Goal: Check status: Check status

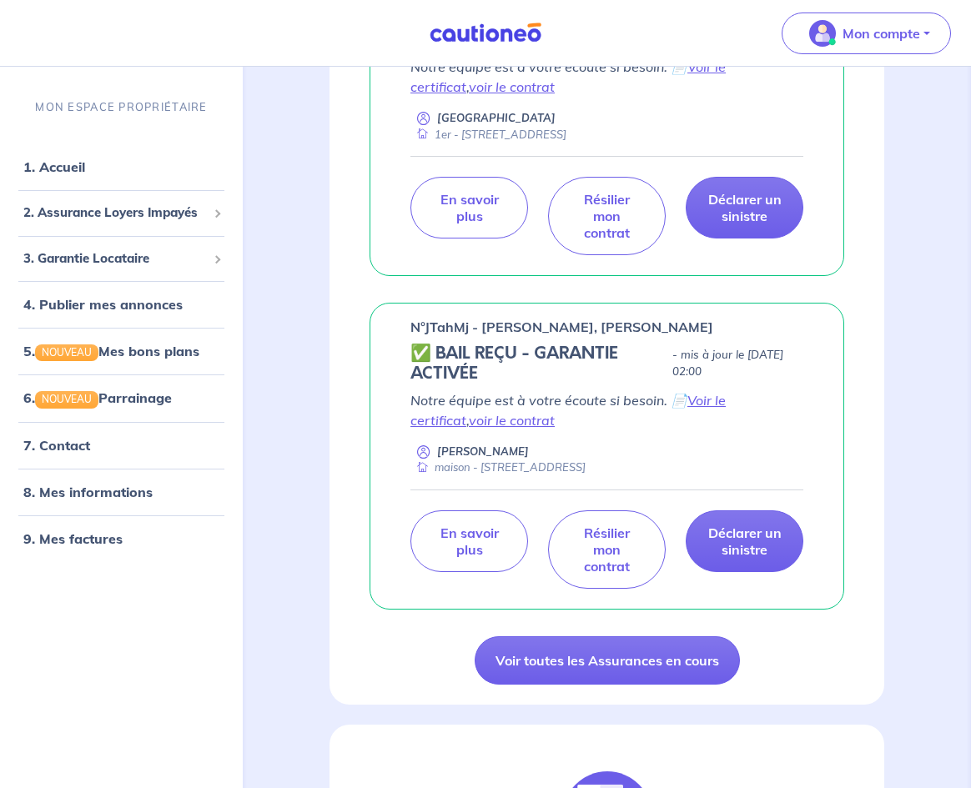
scroll to position [1559, 0]
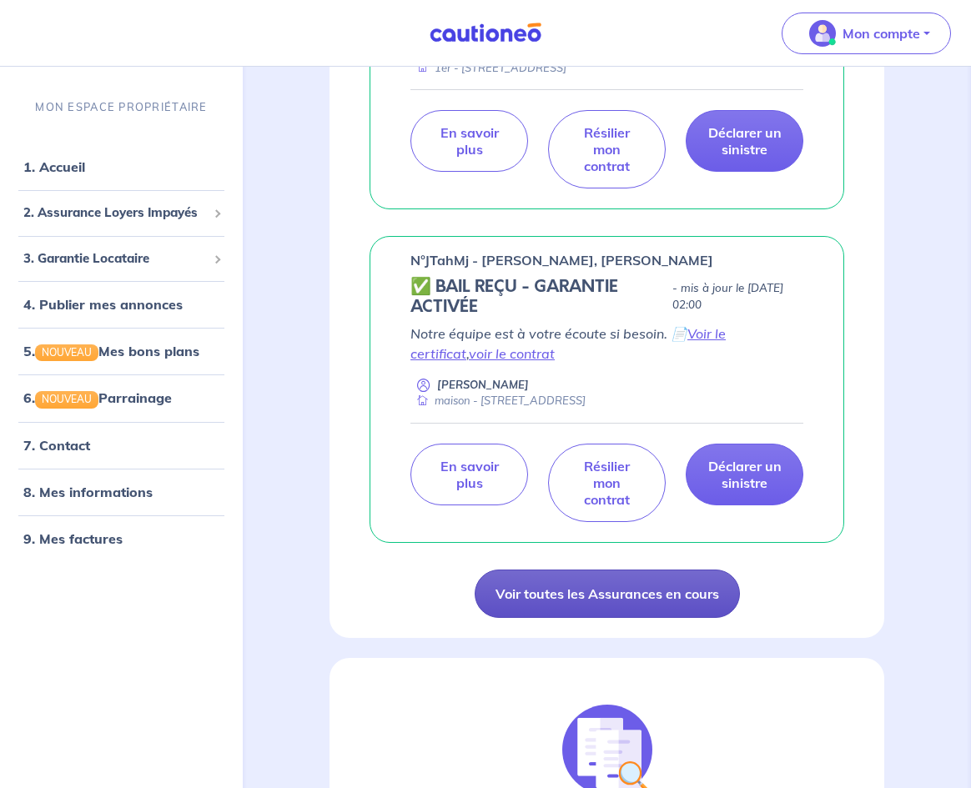
click at [621, 607] on link "Voir toutes les Assurances en cours" at bounding box center [607, 594] width 265 height 48
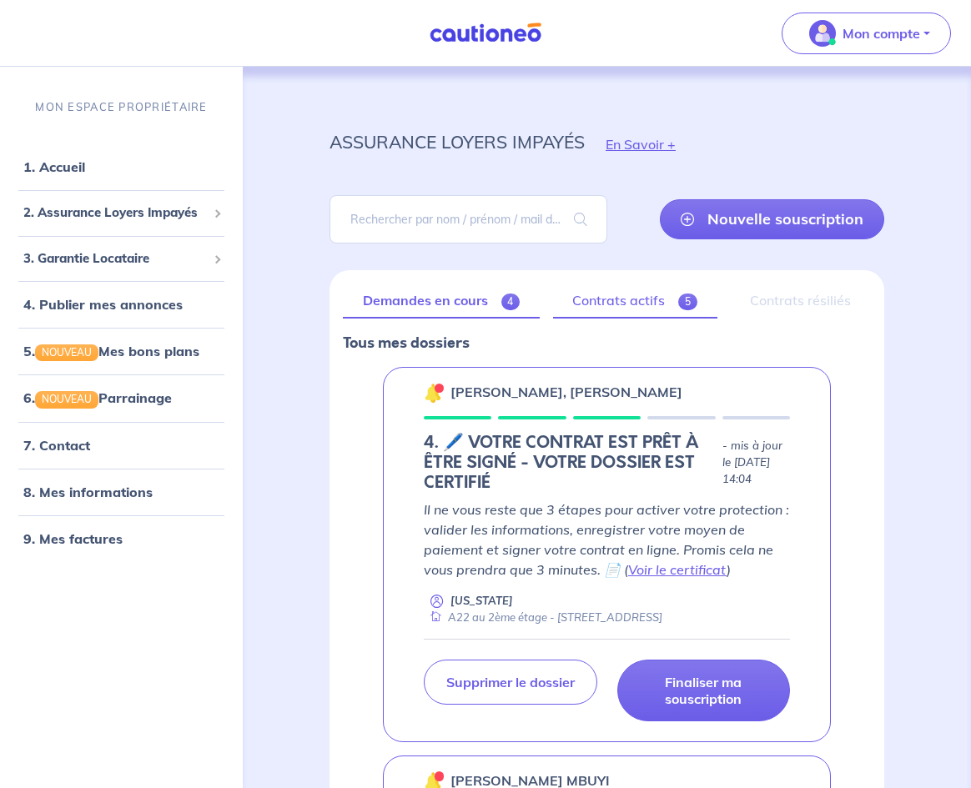
click at [601, 289] on link "Contrats actifs 5" at bounding box center [635, 301] width 164 height 35
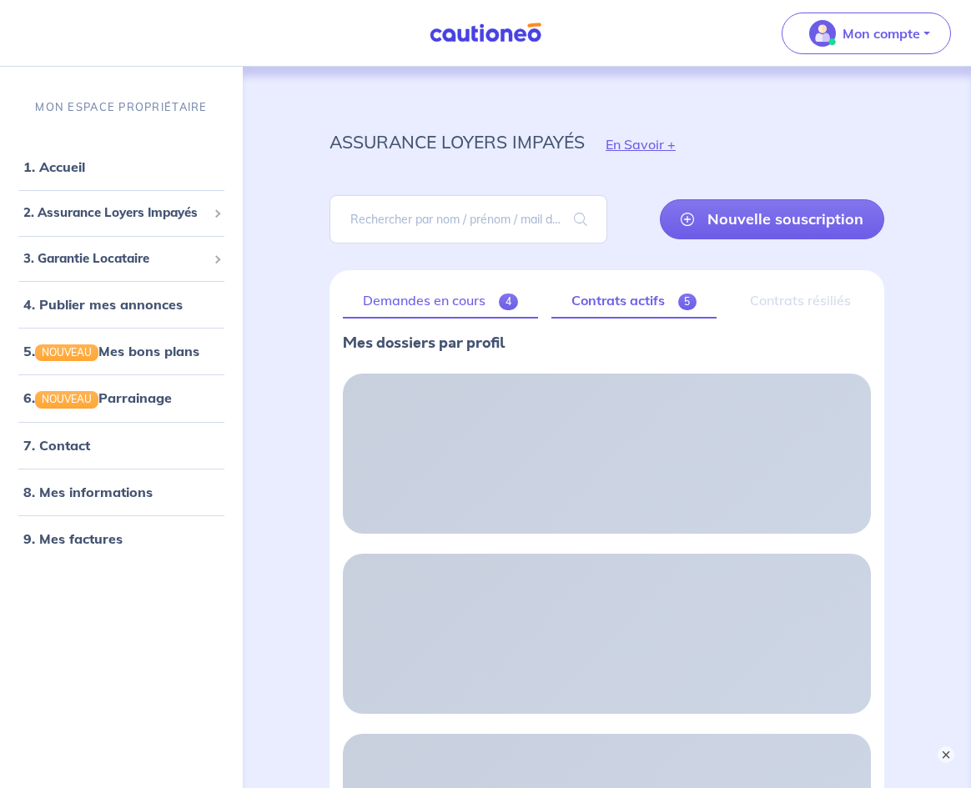
click at [441, 318] on link "Demandes en cours 4" at bounding box center [440, 301] width 195 height 35
click at [643, 296] on link "Contrats actifs 5" at bounding box center [635, 301] width 164 height 35
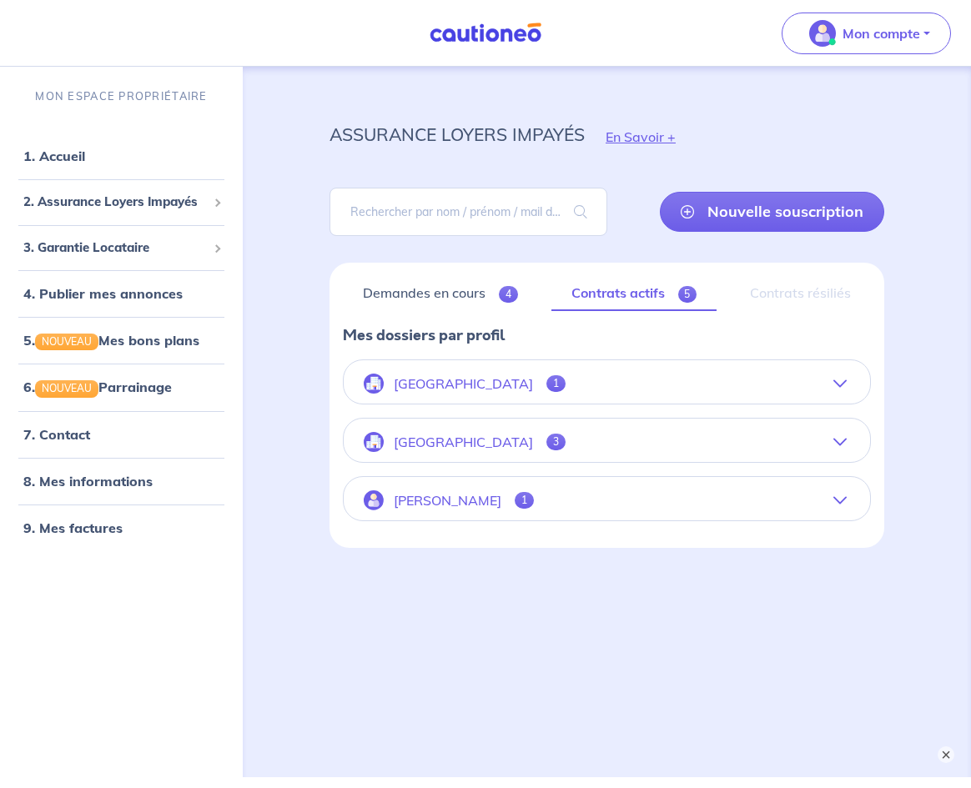
click at [486, 377] on p "[GEOGRAPHIC_DATA]" at bounding box center [463, 384] width 139 height 16
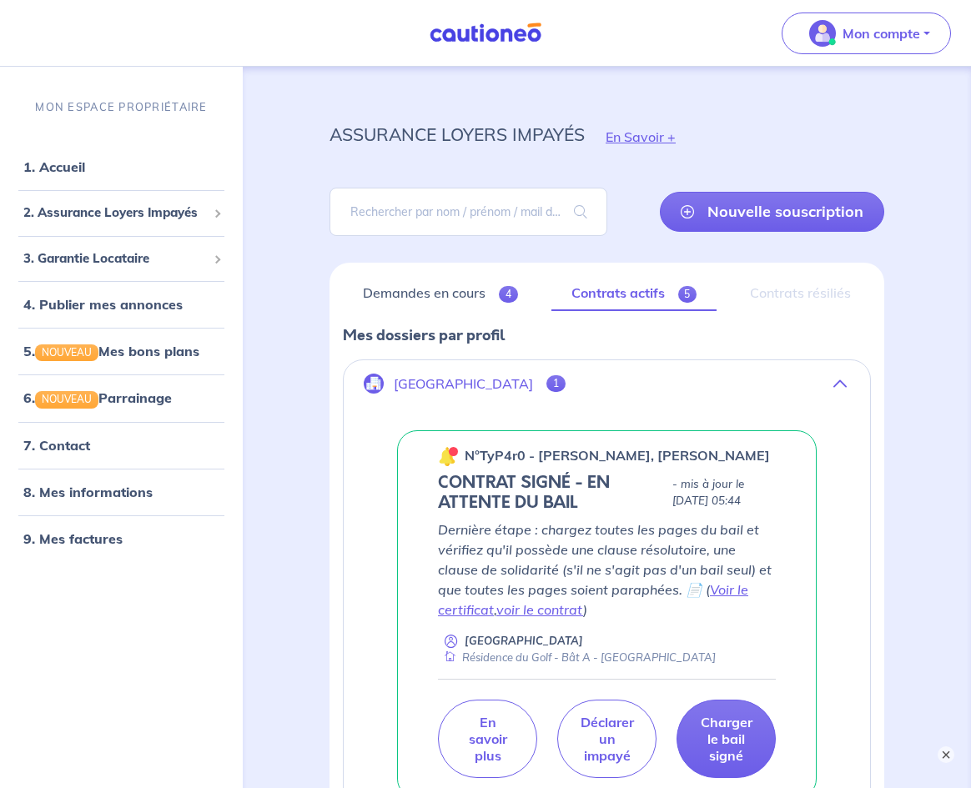
click at [833, 384] on icon "button" at bounding box center [839, 383] width 13 height 13
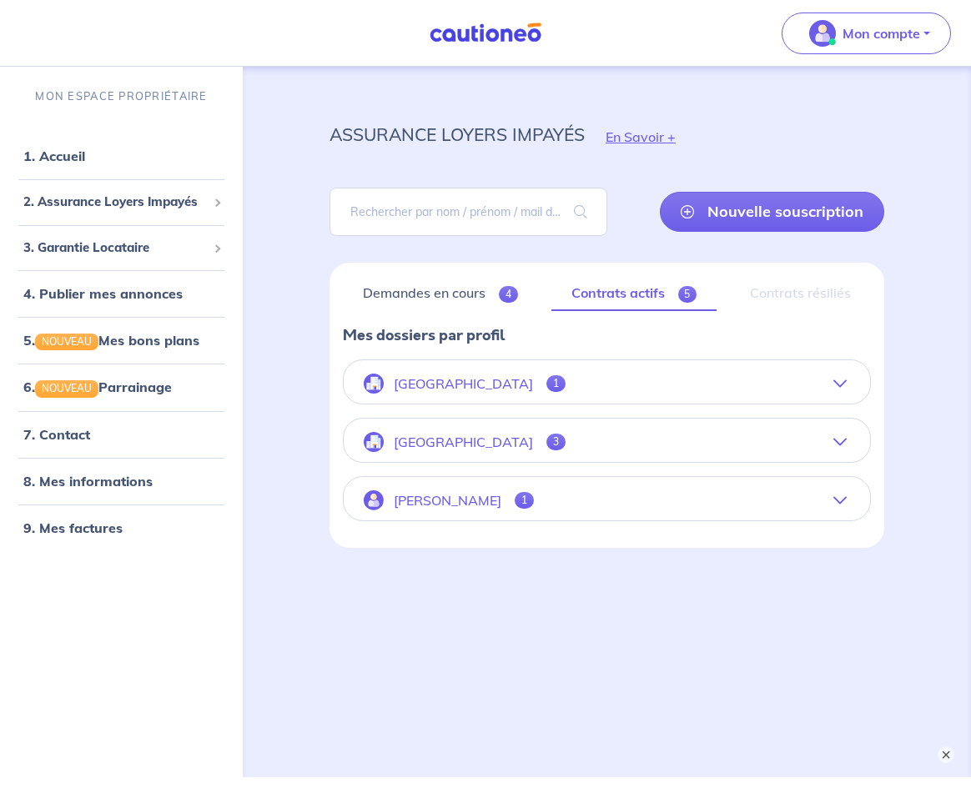
click at [628, 423] on button "[GEOGRAPHIC_DATA] 3" at bounding box center [607, 442] width 526 height 40
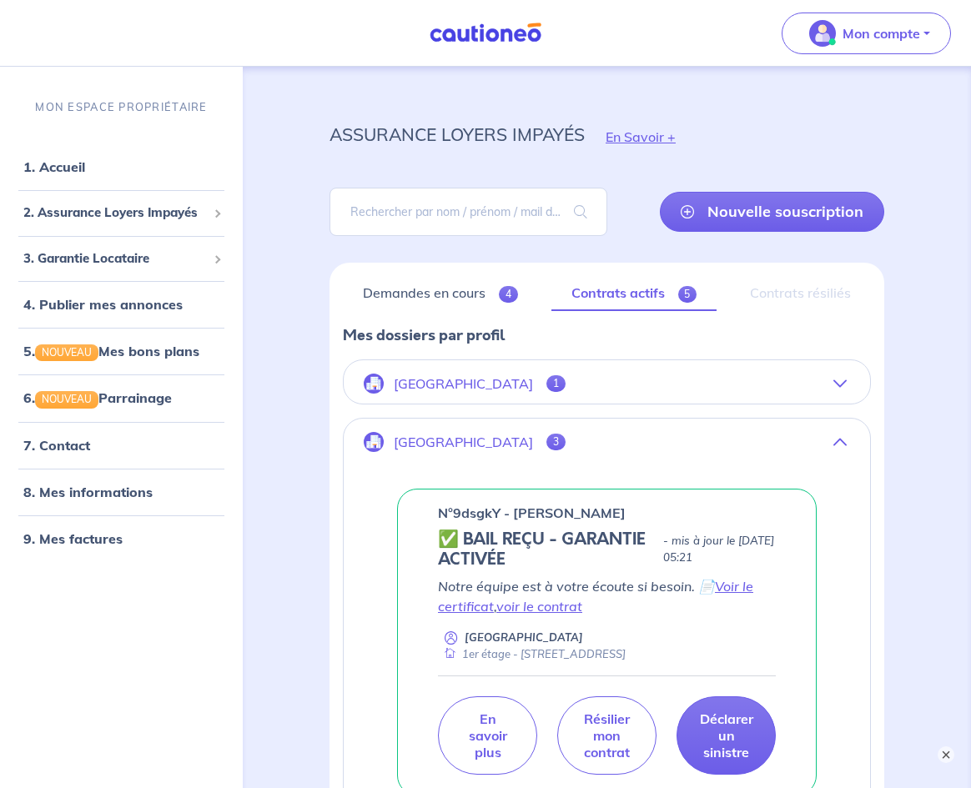
click at [602, 395] on button "[GEOGRAPHIC_DATA] 1" at bounding box center [607, 384] width 526 height 40
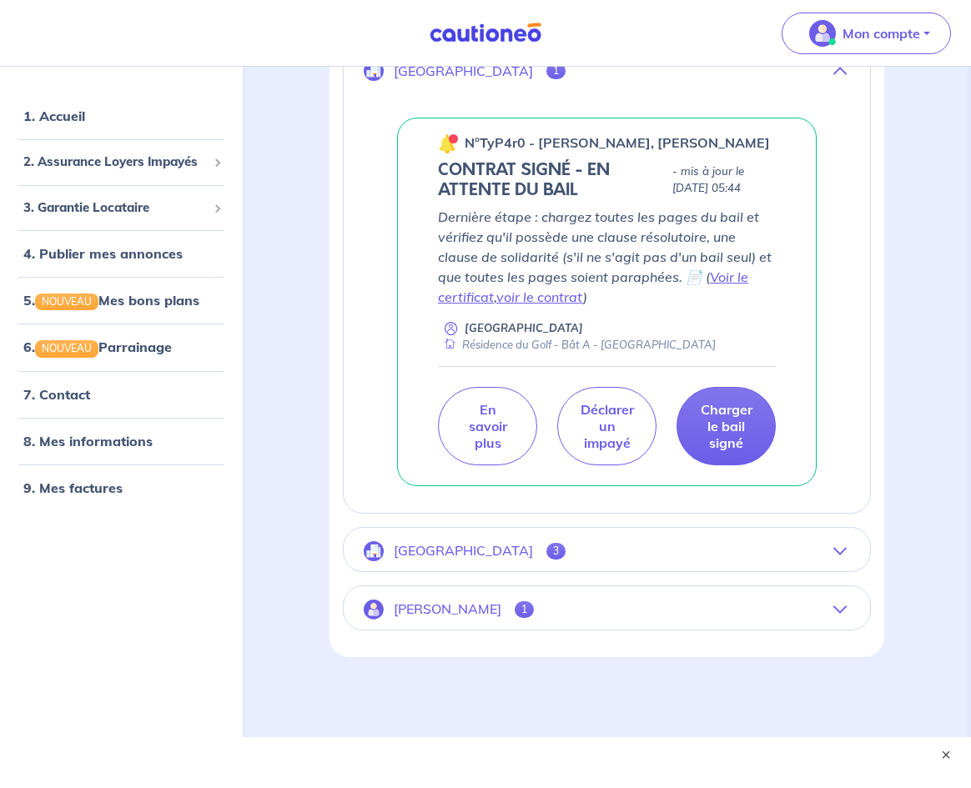
scroll to position [336, 0]
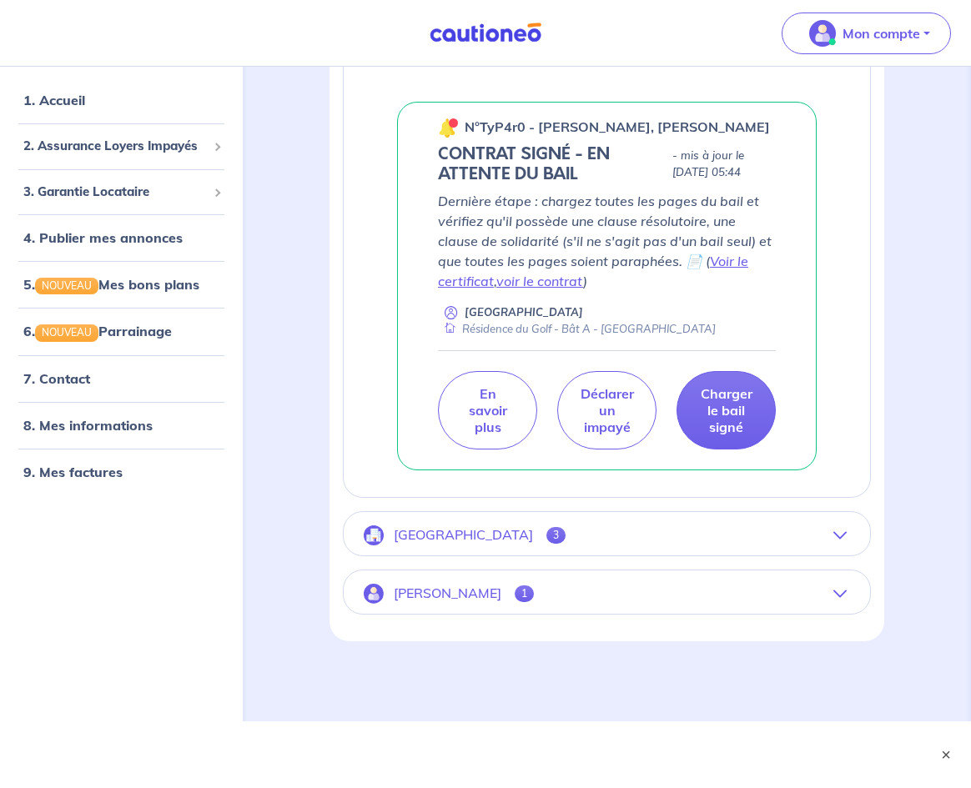
click at [576, 538] on button "[GEOGRAPHIC_DATA] 3" at bounding box center [607, 536] width 526 height 40
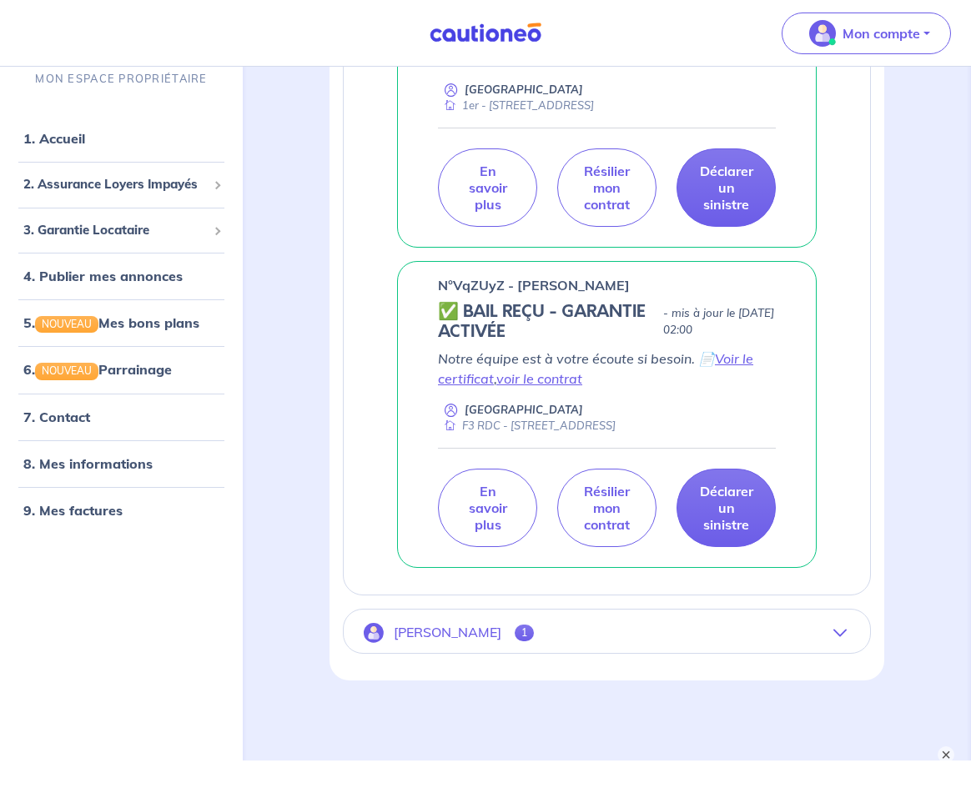
scroll to position [915, 0]
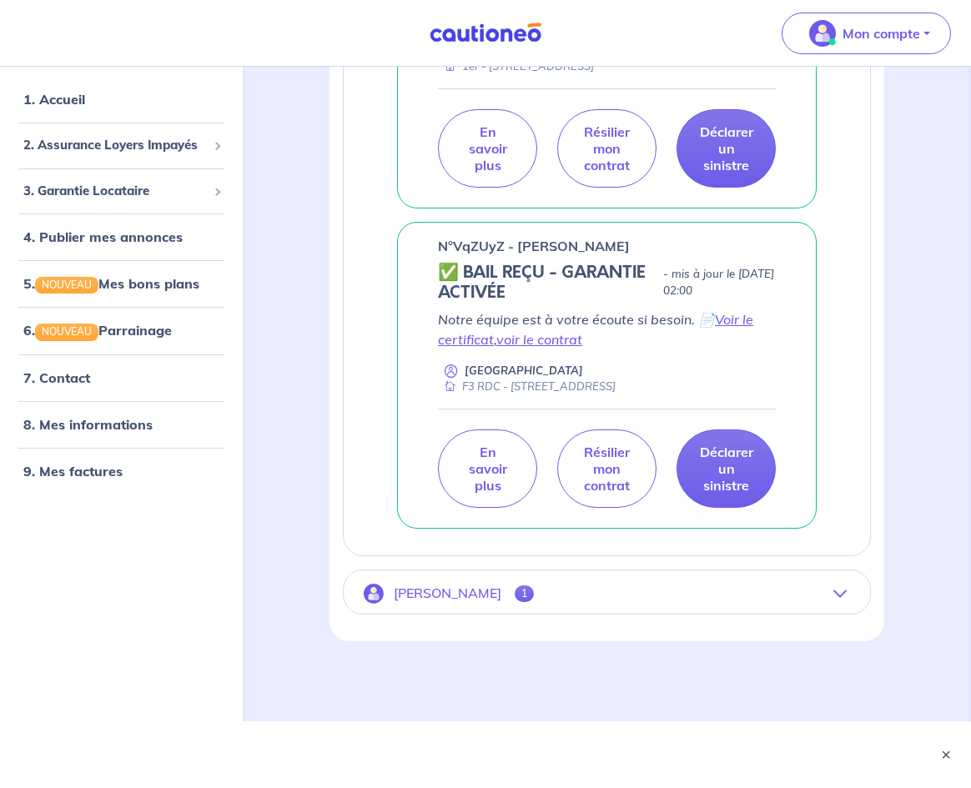
drag, startPoint x: 498, startPoint y: 390, endPoint x: 646, endPoint y: 385, distance: 147.8
click at [616, 385] on div "F3 RDC - [STREET_ADDRESS]" at bounding box center [527, 387] width 178 height 16
drag, startPoint x: 970, startPoint y: 470, endPoint x: 983, endPoint y: 448, distance: 25.0
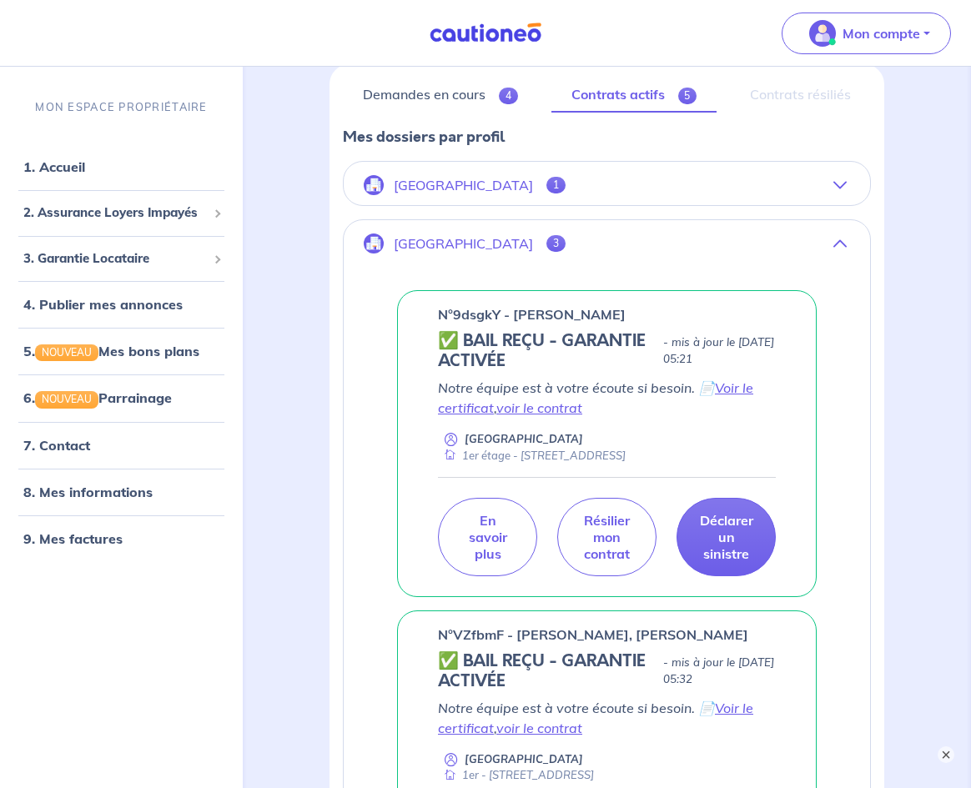
scroll to position [194, 0]
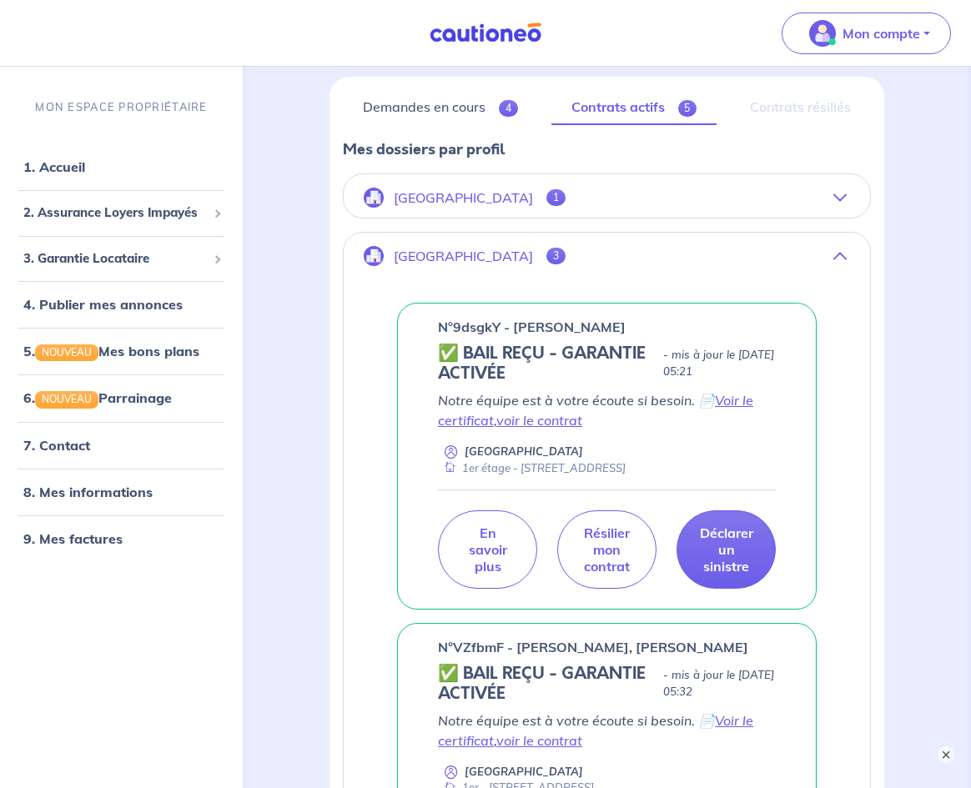
click at [727, 207] on button "[GEOGRAPHIC_DATA] 1" at bounding box center [607, 198] width 526 height 40
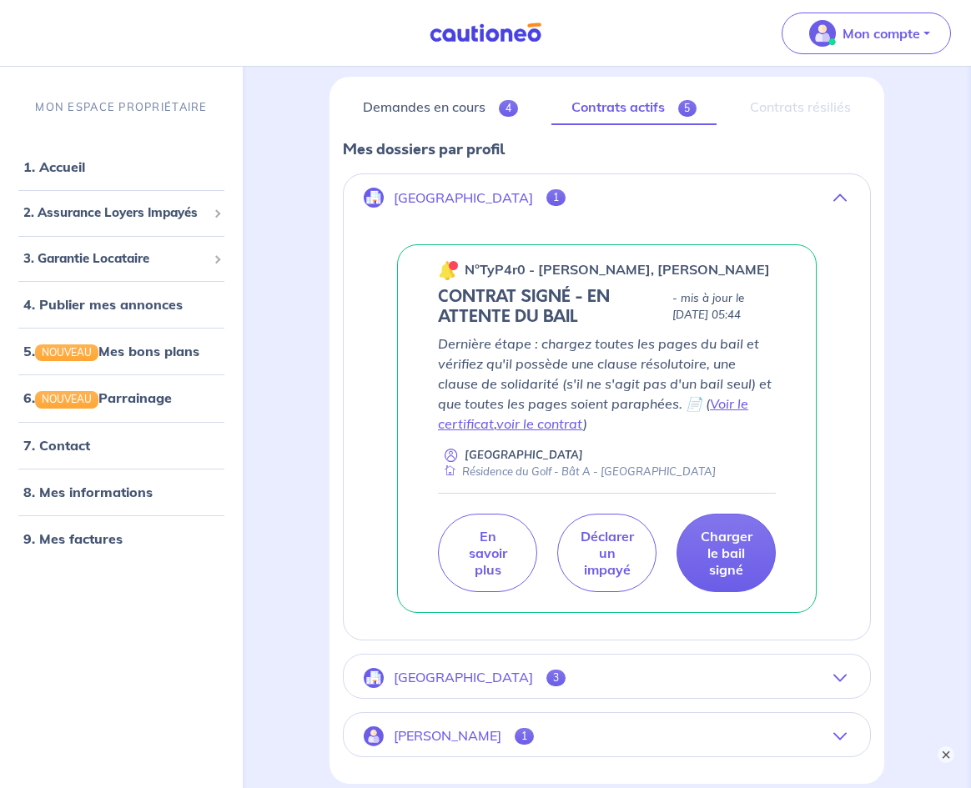
click at [563, 201] on button "[GEOGRAPHIC_DATA] 1" at bounding box center [607, 198] width 526 height 40
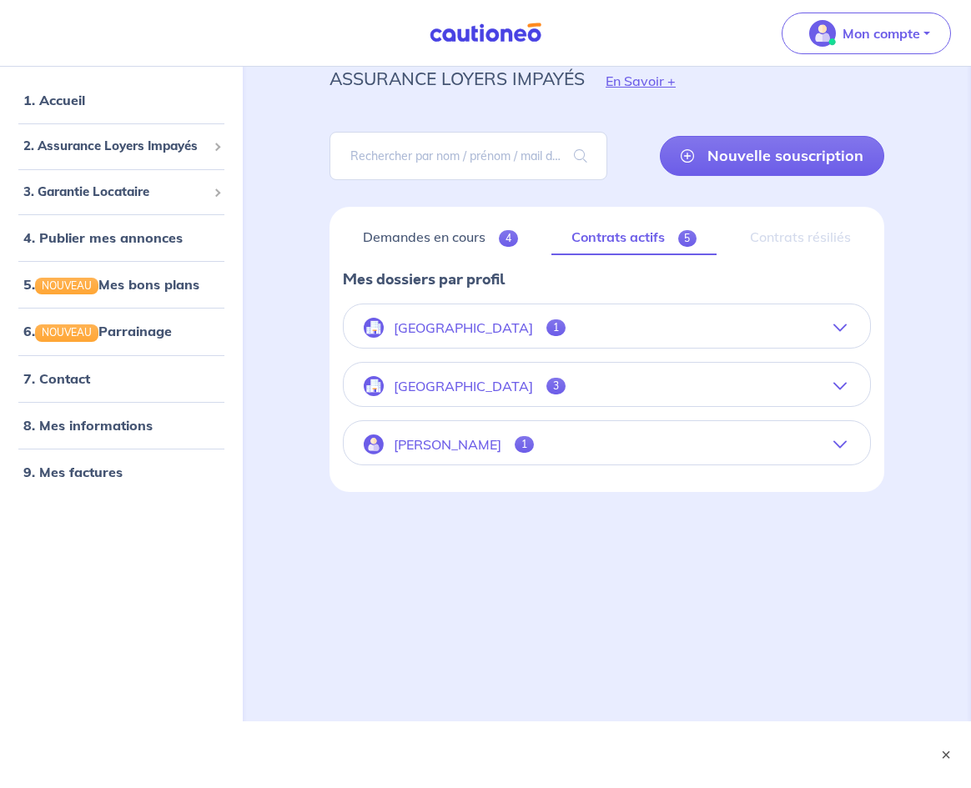
scroll to position [63, 0]
click at [531, 451] on button "[PERSON_NAME] 1" at bounding box center [607, 445] width 526 height 40
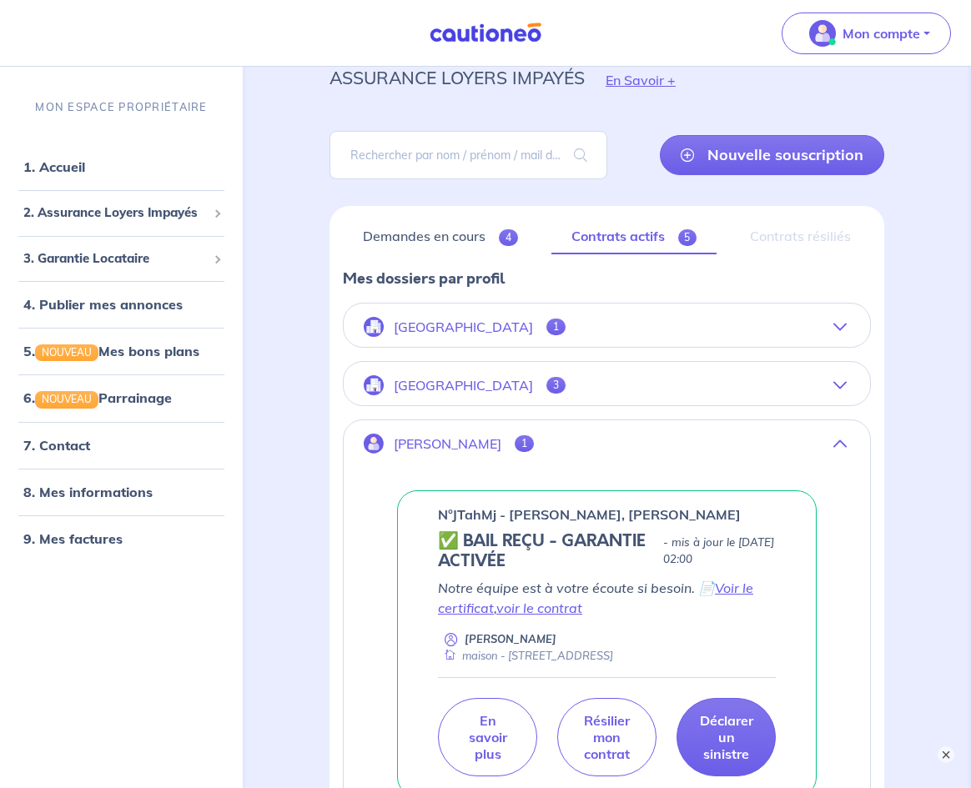
click at [610, 405] on button "[GEOGRAPHIC_DATA] 3" at bounding box center [607, 385] width 526 height 40
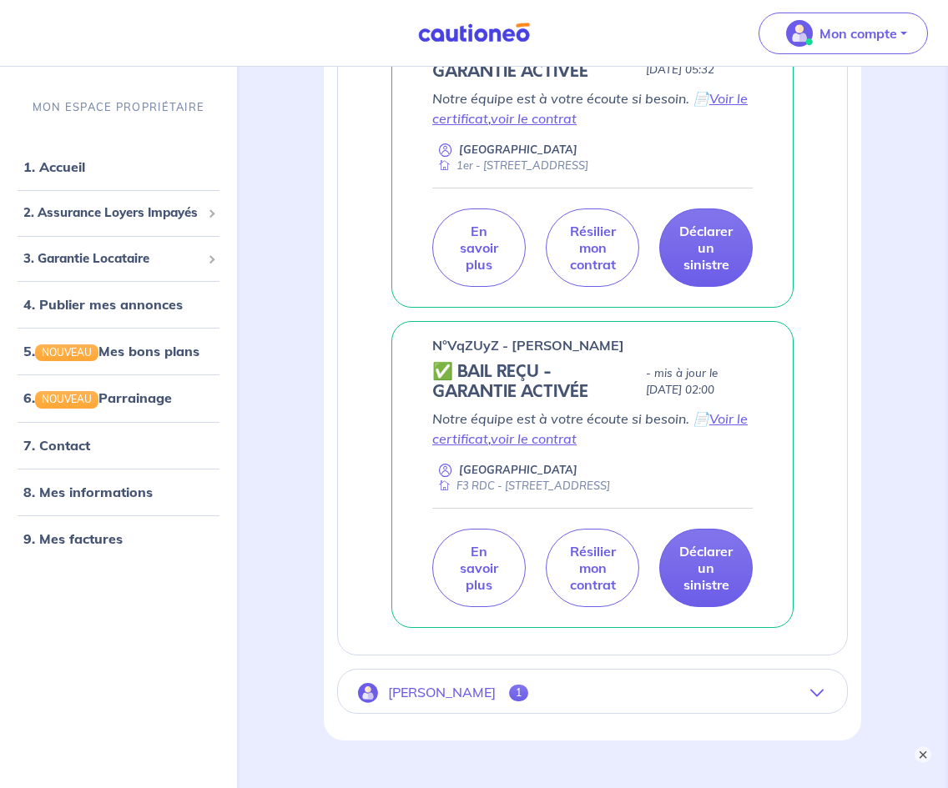
scroll to position [820, 0]
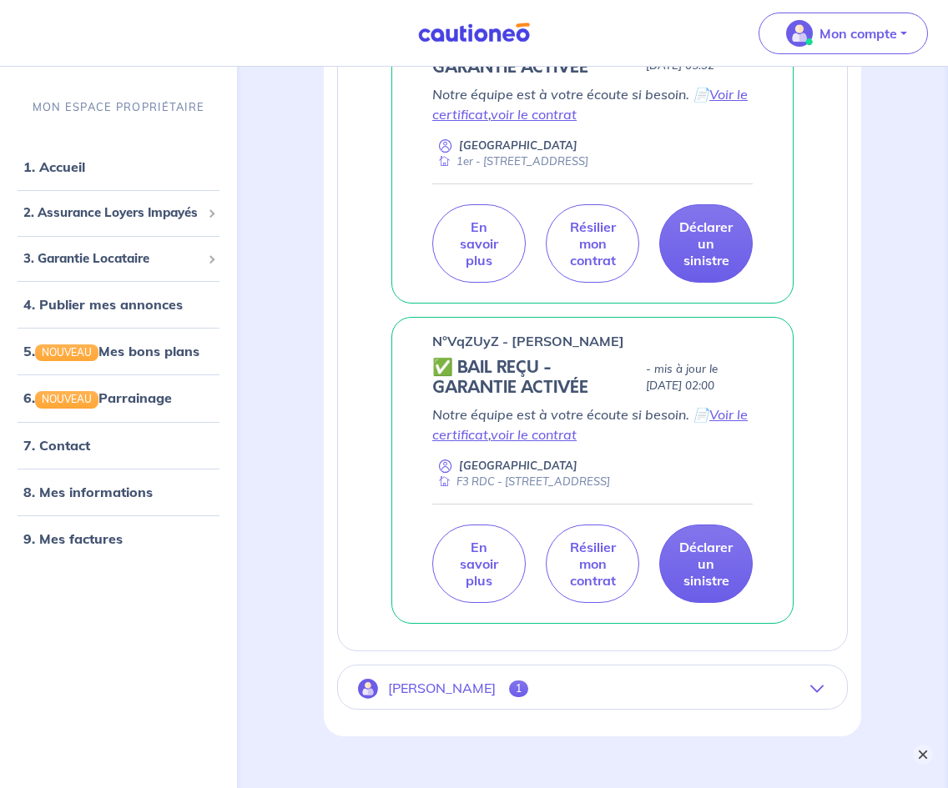
click at [920, 758] on button "×" at bounding box center [923, 755] width 20 height 20
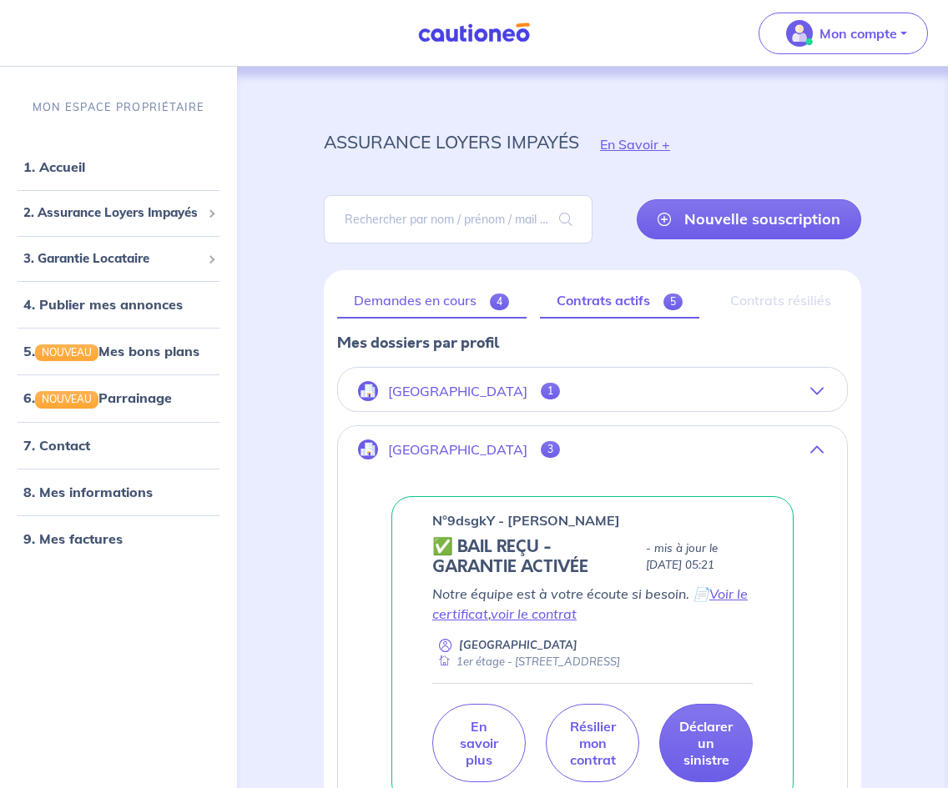
click at [405, 298] on link "Demandes en cours 4" at bounding box center [431, 301] width 189 height 35
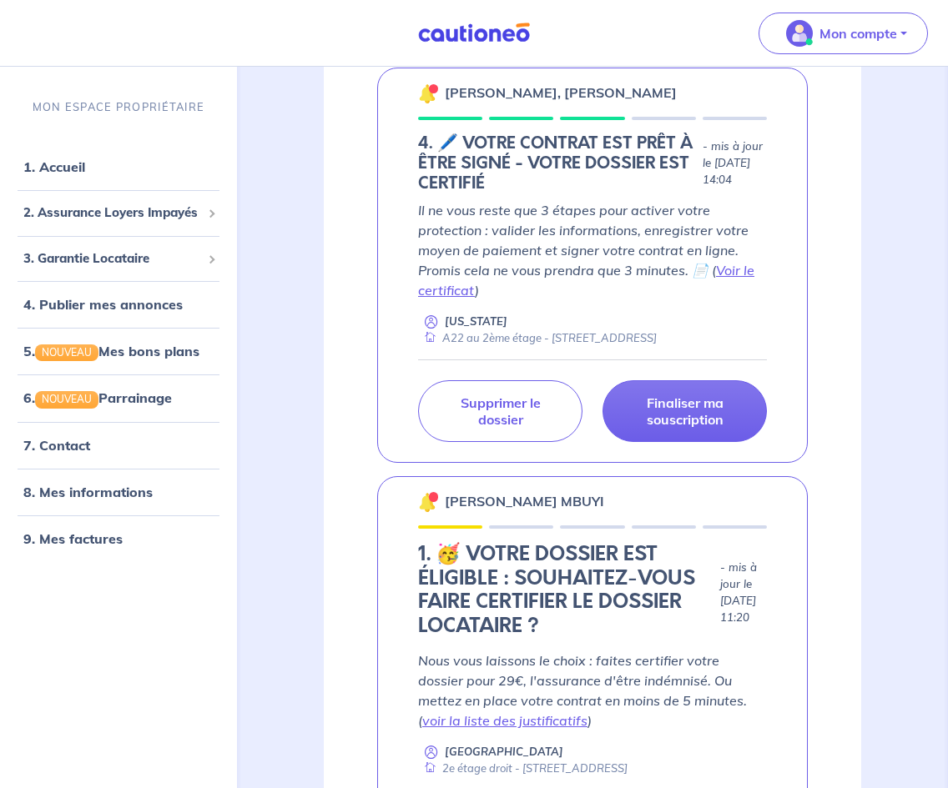
scroll to position [342, 0]
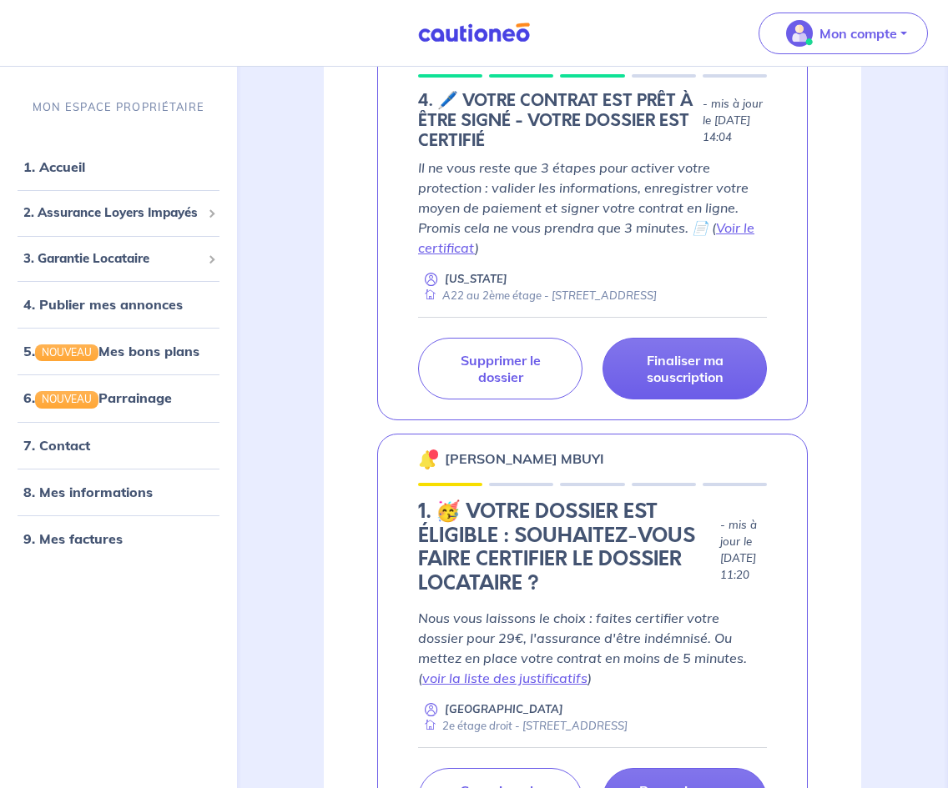
drag, startPoint x: 498, startPoint y: 732, endPoint x: 711, endPoint y: 731, distance: 212.8
click at [627, 731] on div "2e étage droit - [STREET_ADDRESS]" at bounding box center [522, 726] width 209 height 16
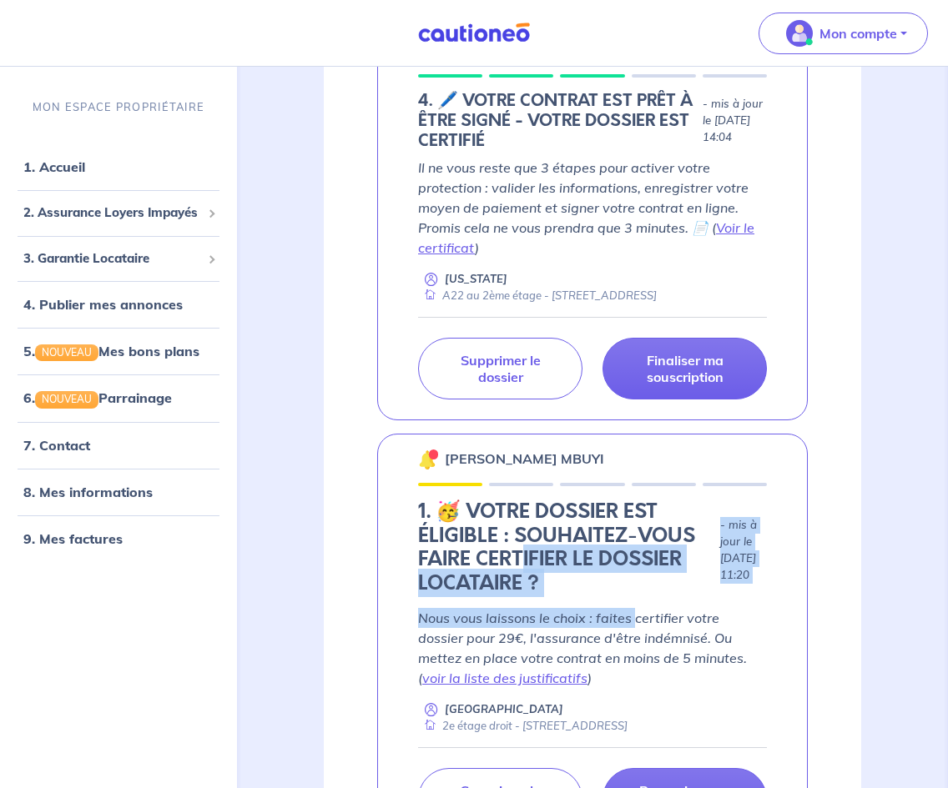
drag, startPoint x: 519, startPoint y: 556, endPoint x: 637, endPoint y: 630, distance: 139.8
click at [637, 630] on div "[PERSON_NAME] MBUYI 1. 🥳 VOTRE DOSSIER EST ÉLIGIBLE : SOUHAITEZ-VOUS FAIRE CERT…" at bounding box center [592, 642] width 431 height 417
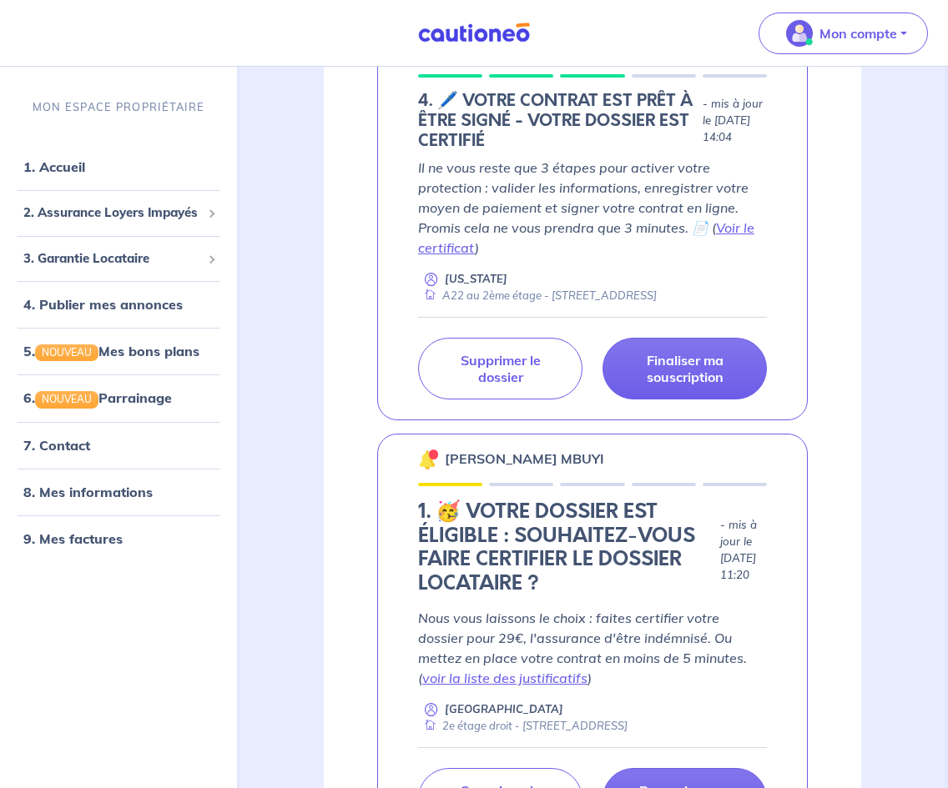
click at [671, 548] on h4 "1. 🥳 VOTRE DOSSIER EST ÉLIGIBLE : SOUHAITEZ-VOUS FAIRE CERTIFIER LE DOSSIER LOC…" at bounding box center [565, 547] width 295 height 95
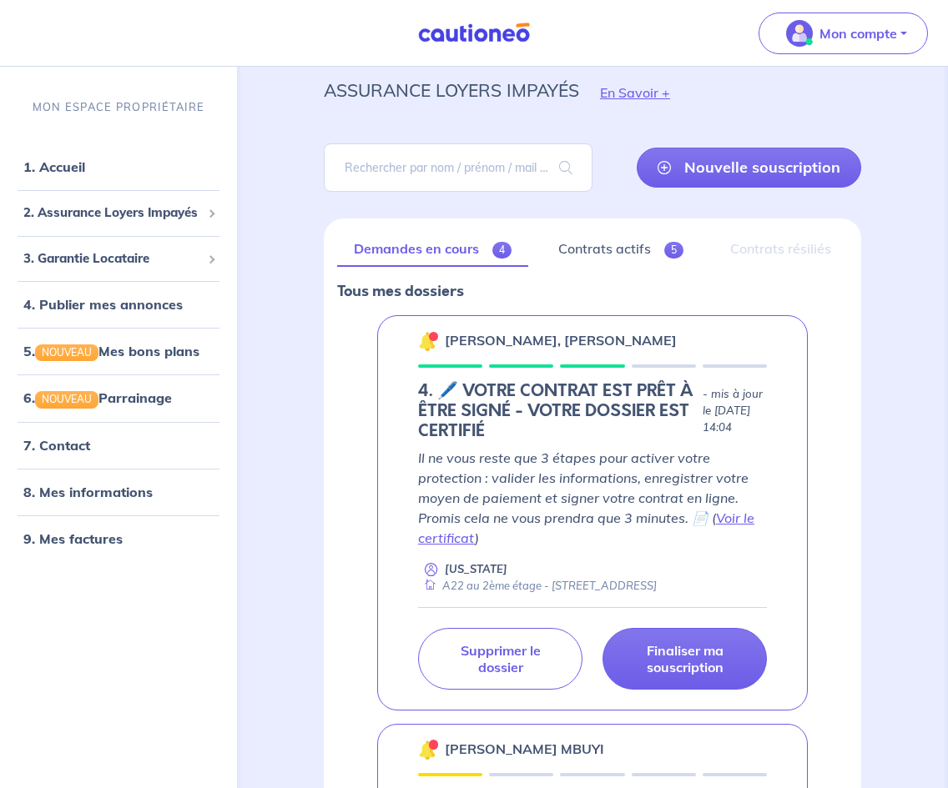
scroll to position [0, 0]
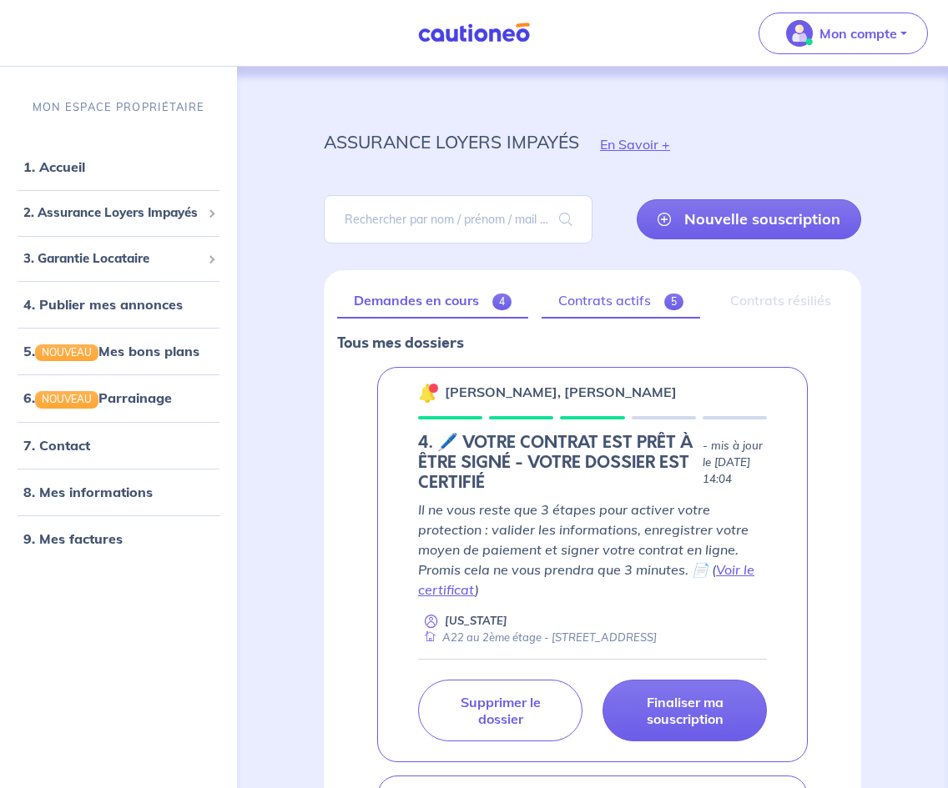
click at [595, 312] on link "Contrats actifs 5" at bounding box center [620, 301] width 159 height 35
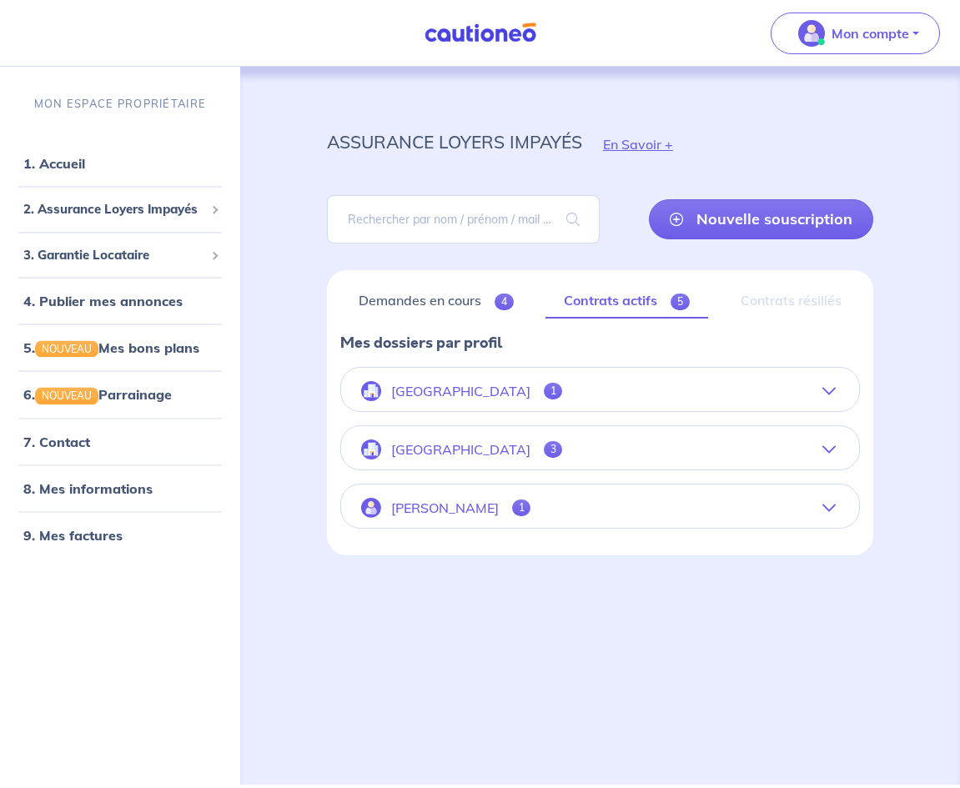
click at [476, 511] on p "[PERSON_NAME]" at bounding box center [445, 509] width 108 height 16
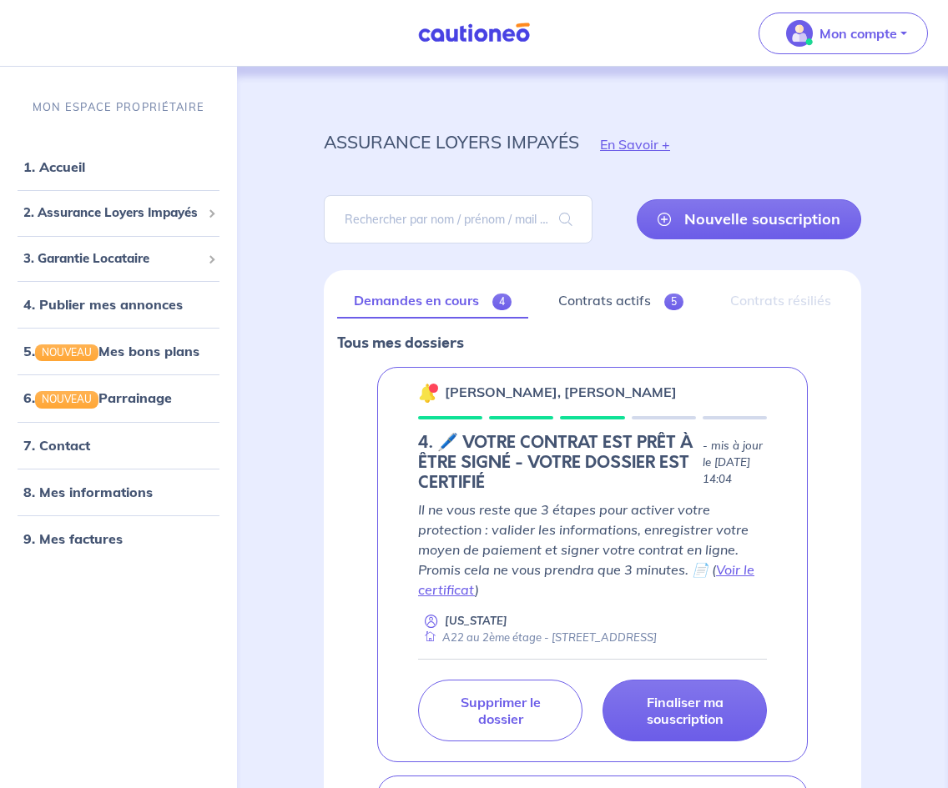
click at [204, 93] on div "MON ESPACE PROPRIÉTAIRE" at bounding box center [118, 107] width 237 height 56
